Goal: Transaction & Acquisition: Purchase product/service

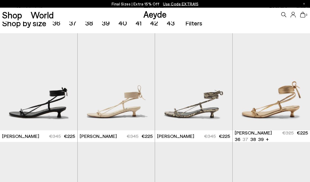
scroll to position [96, 0]
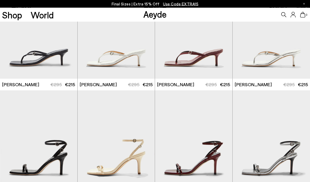
scroll to position [693, 0]
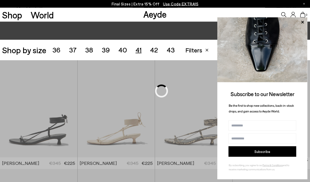
scroll to position [87, 0]
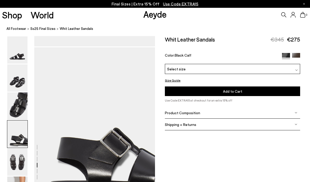
scroll to position [465, 0]
